Goal: Check status

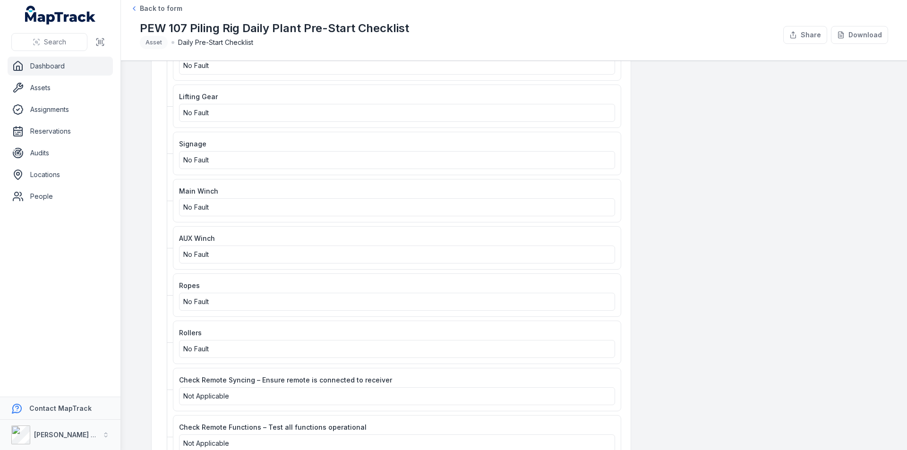
scroll to position [1323, 0]
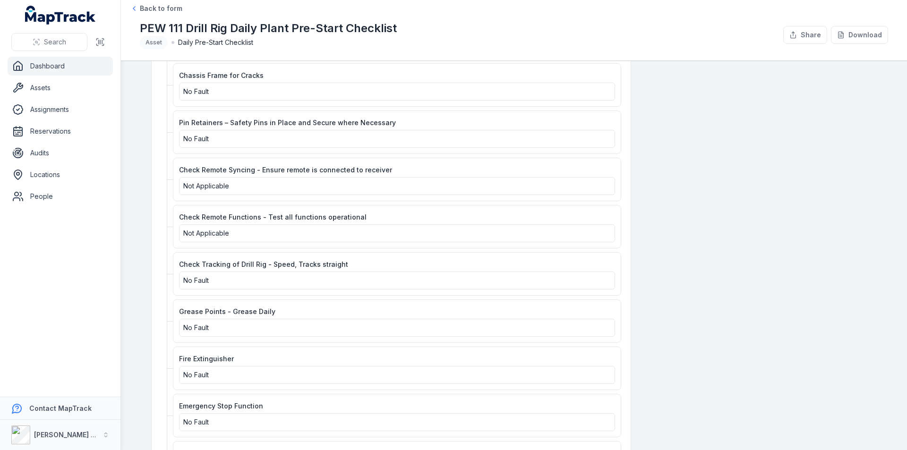
scroll to position [1229, 0]
